Goal: Task Accomplishment & Management: Complete application form

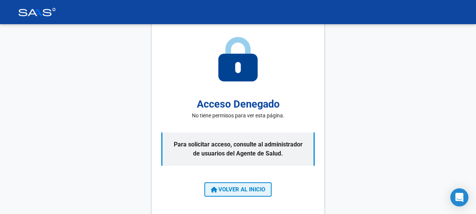
click at [243, 189] on span "VOLVER AL INICIO" at bounding box center [238, 189] width 54 height 7
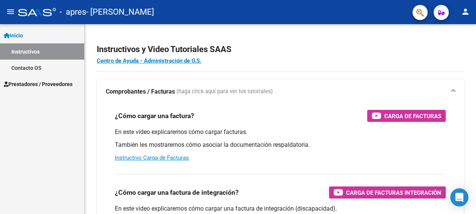
click at [34, 35] on link "Inicio" at bounding box center [42, 35] width 84 height 16
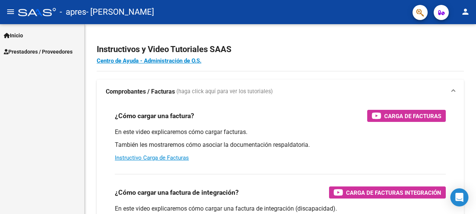
click at [34, 35] on link "Inicio" at bounding box center [42, 35] width 84 height 16
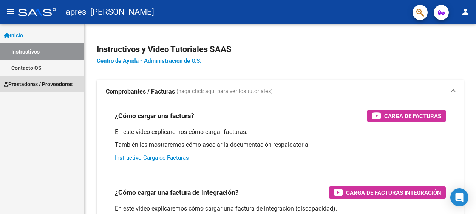
click at [35, 86] on span "Prestadores / Proveedores" at bounding box center [38, 84] width 69 height 8
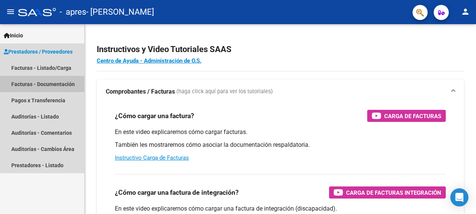
click at [35, 88] on link "Facturas - Documentación" at bounding box center [42, 84] width 84 height 16
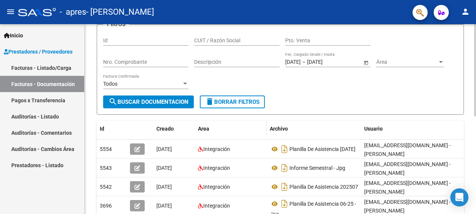
scroll to position [55, 0]
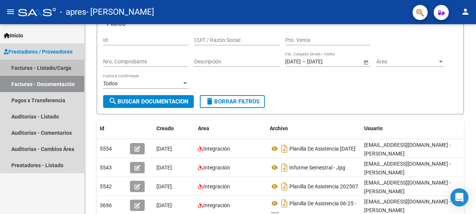
click at [51, 71] on link "Facturas - Listado/Carga" at bounding box center [42, 68] width 84 height 16
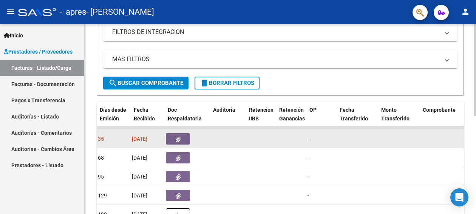
scroll to position [0, 424]
click at [182, 140] on button "button" at bounding box center [180, 138] width 24 height 11
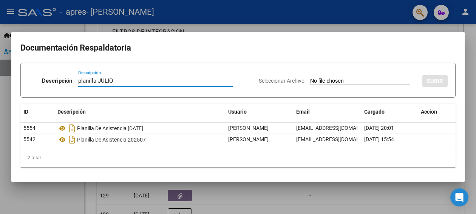
type input "planilla JULIO"
click at [368, 80] on input "Seleccionar Archivo" at bounding box center [360, 81] width 100 height 7
type input "C:\fakepath\[PERSON_NAME].pdf"
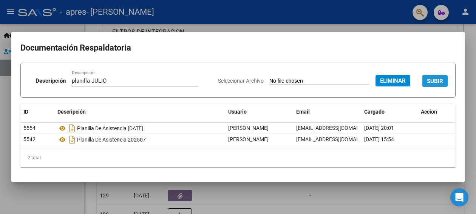
click at [437, 83] on span "SUBIR" at bounding box center [434, 81] width 16 height 7
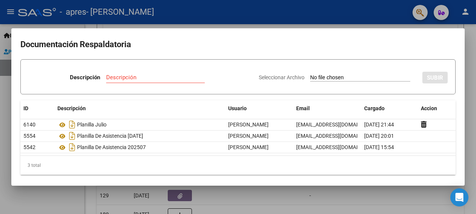
click at [473, 26] on div at bounding box center [238, 107] width 476 height 214
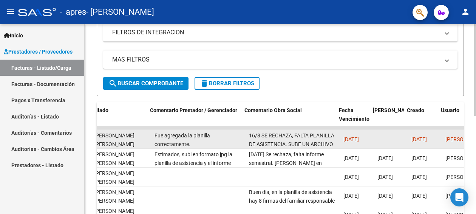
scroll to position [0, 1054]
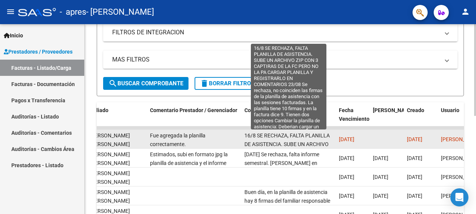
click at [311, 137] on span "16/8 SE RECHAZA, FALTA PLANILLA DE ASISTENCIA. SUBE UN ARCHIVO ZIP CON 3 CAPTIR…" at bounding box center [288, 212] width 88 height 161
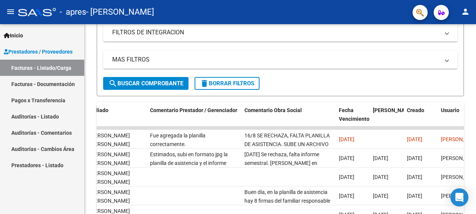
click at [52, 84] on link "Facturas - Documentación" at bounding box center [42, 84] width 84 height 16
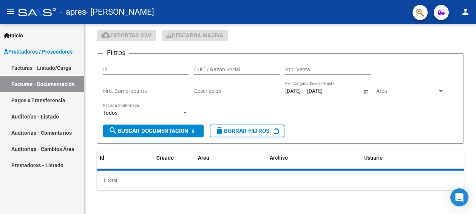
scroll to position [128, 0]
